Goal: Information Seeking & Learning: Learn about a topic

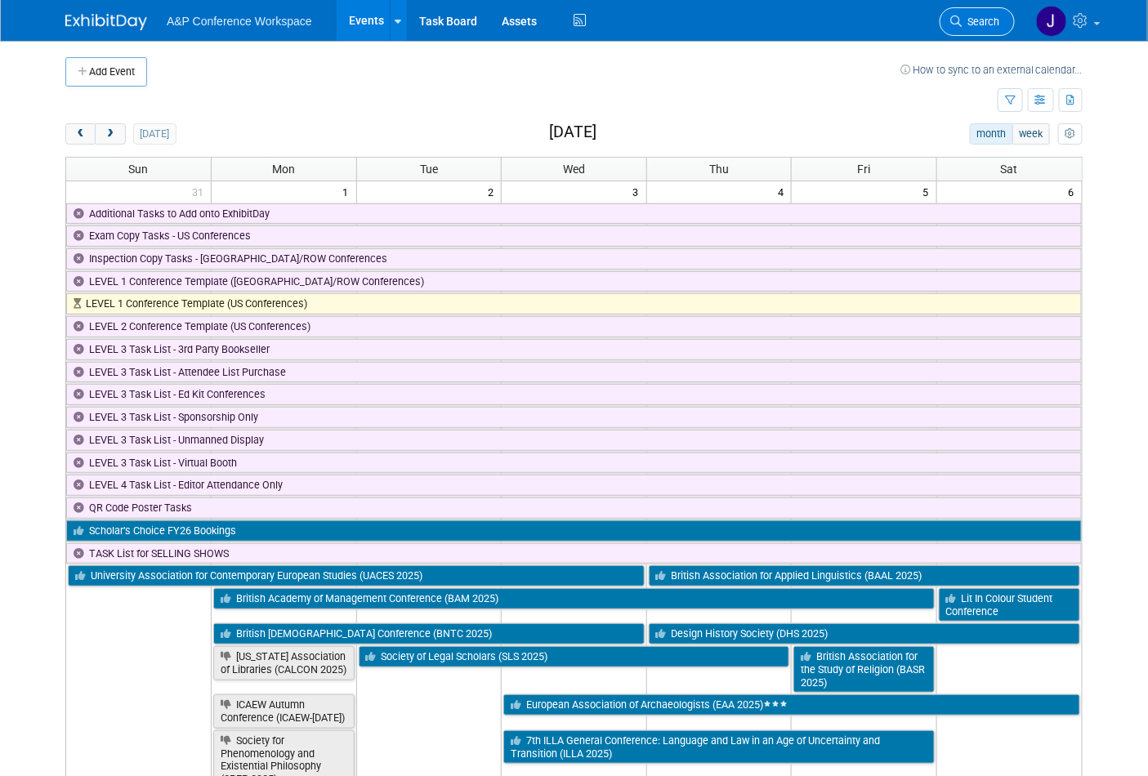
click at [982, 18] on span "Search" at bounding box center [981, 22] width 38 height 12
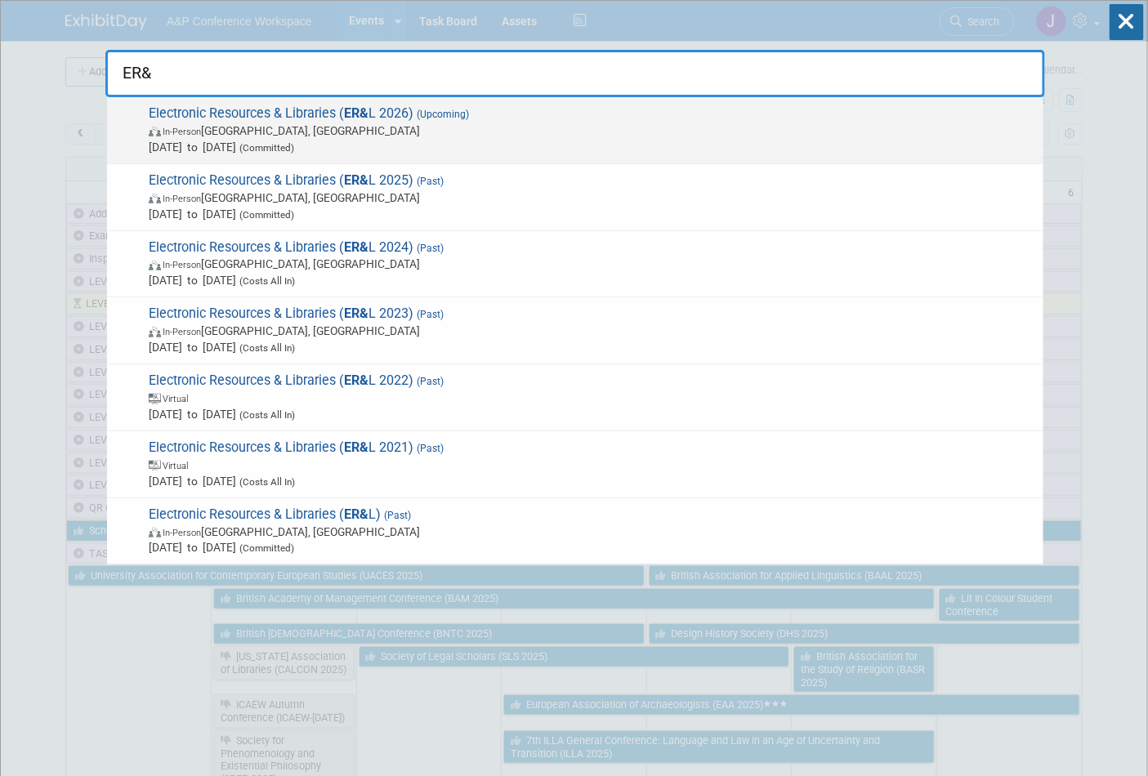
type input "ER&"
click at [635, 117] on span "Electronic Resources & Libraries ( ER& L 2026) (Upcoming) In-Person [GEOGRAPHIC…" at bounding box center [590, 130] width 892 height 50
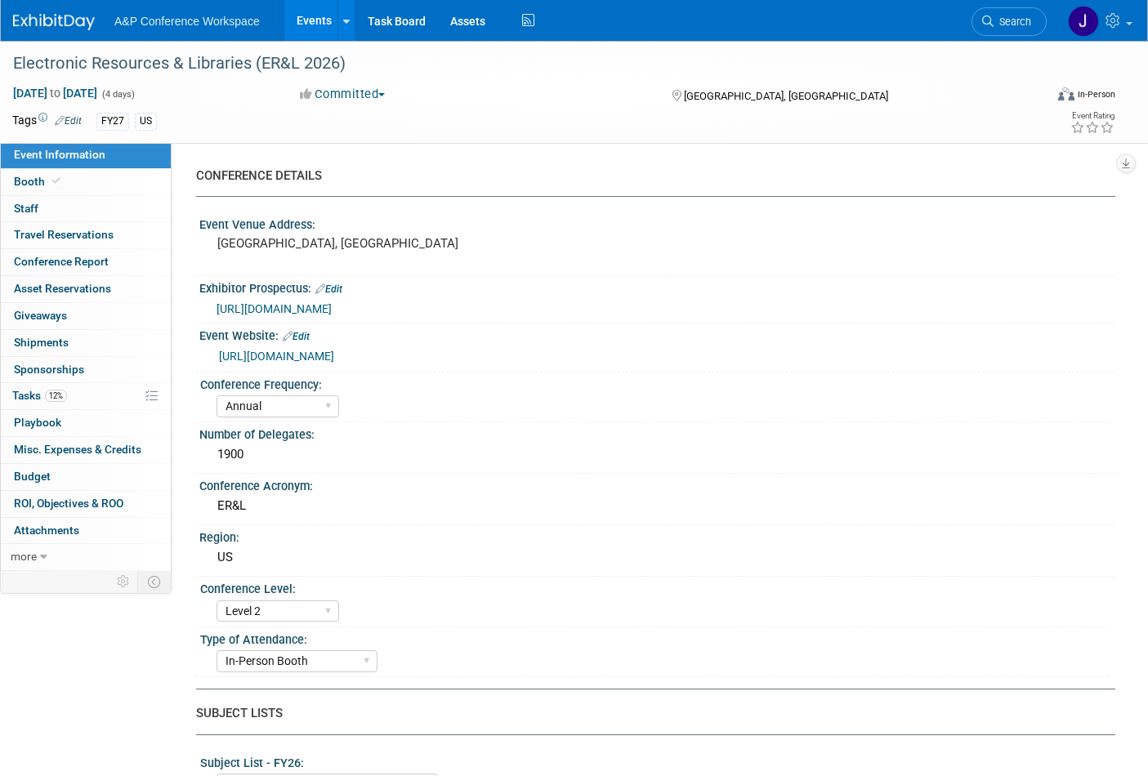
select select "Annual"
select select "Level 2"
select select "In-Person Booth"
select select "Libraries"
select select "Bloomsbury Digital Resources"
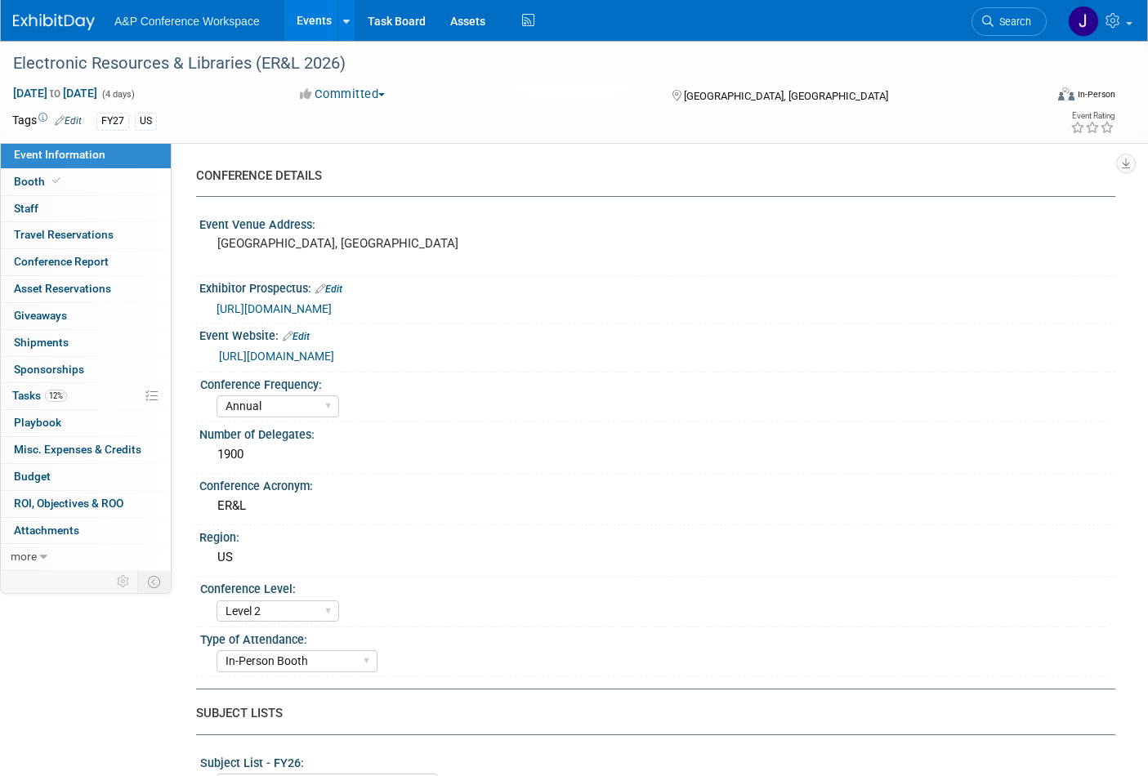
select select "Anne Weston"
select select "Michelle Kelly"
select select "BDR Product Awareness and Trial Generation​"
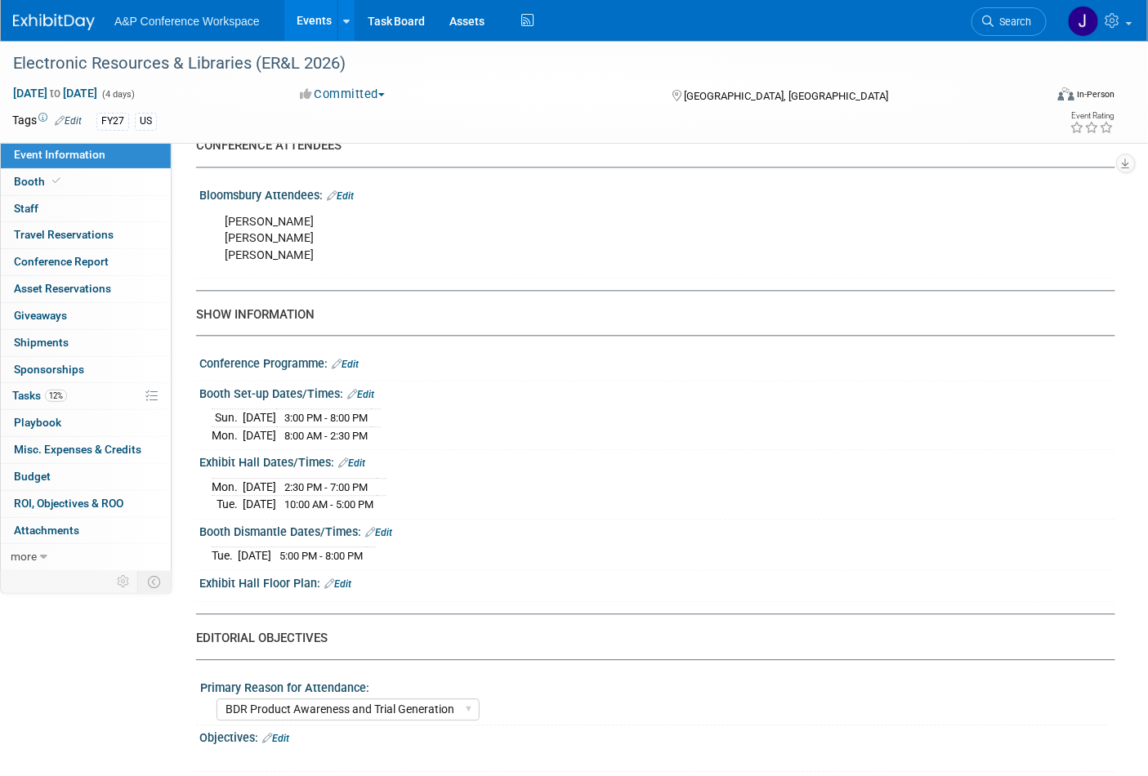
scroll to position [1089, 0]
